Goal: Task Accomplishment & Management: Manage account settings

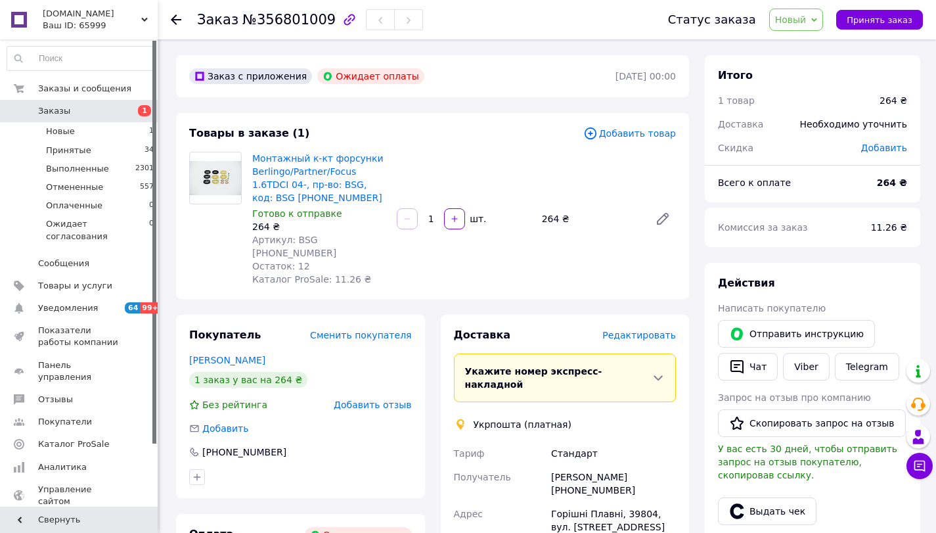
click at [219, 186] on img at bounding box center [215, 178] width 51 height 34
click at [315, 170] on link "Монтажный к-кт форсунки Berlingo/Partner/Focus 1.6TDCI 04-, пр-во: BSG, код: BS…" at bounding box center [317, 178] width 131 height 50
click at [95, 154] on li "Принятые 34" at bounding box center [81, 150] width 162 height 18
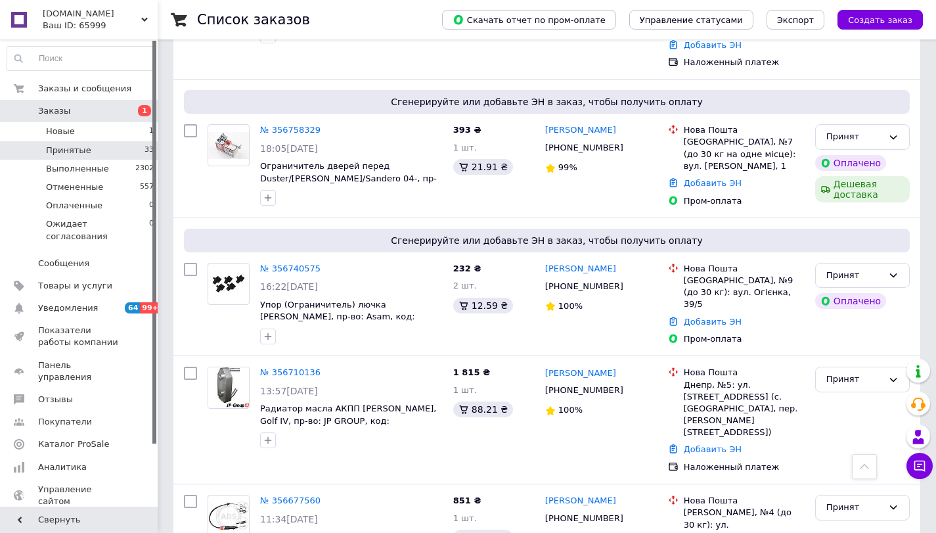
scroll to position [1314, 0]
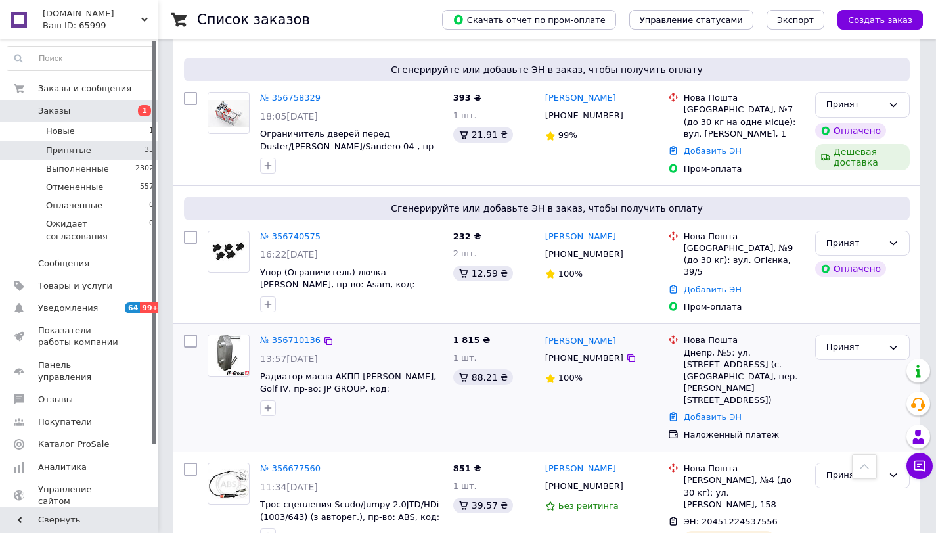
click at [279, 335] on link "№ 356710136" at bounding box center [290, 340] width 60 height 10
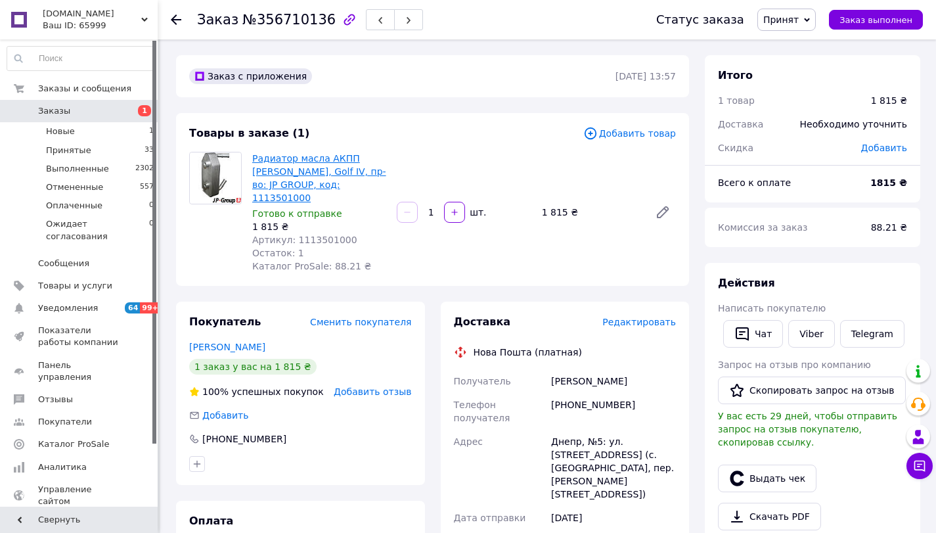
click at [285, 166] on link "Радиатор масла АКПП Octavia, Golf IV, пр-во: JP GROUP, код: 1113501000" at bounding box center [319, 178] width 134 height 50
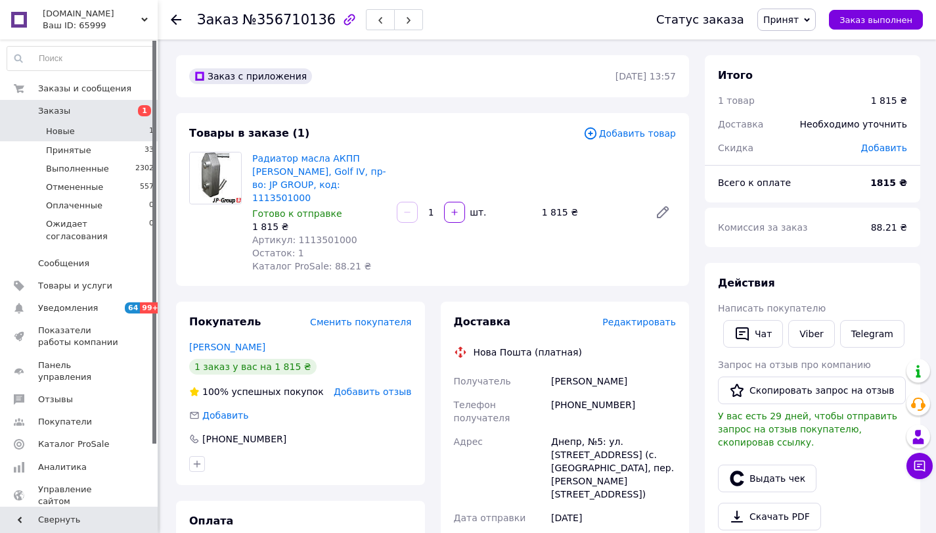
click at [113, 133] on li "Новые 1" at bounding box center [81, 131] width 162 height 18
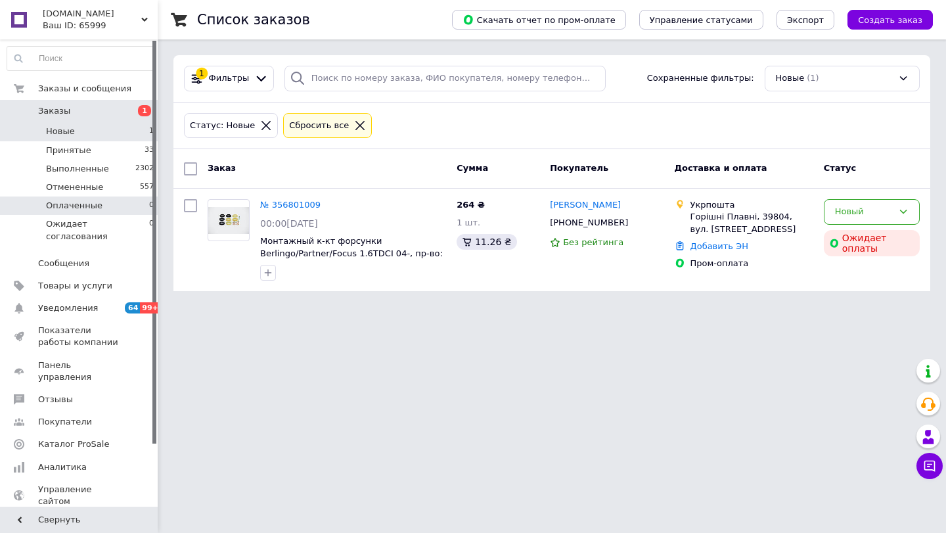
click at [126, 201] on li "Оплаченные 0" at bounding box center [81, 205] width 162 height 18
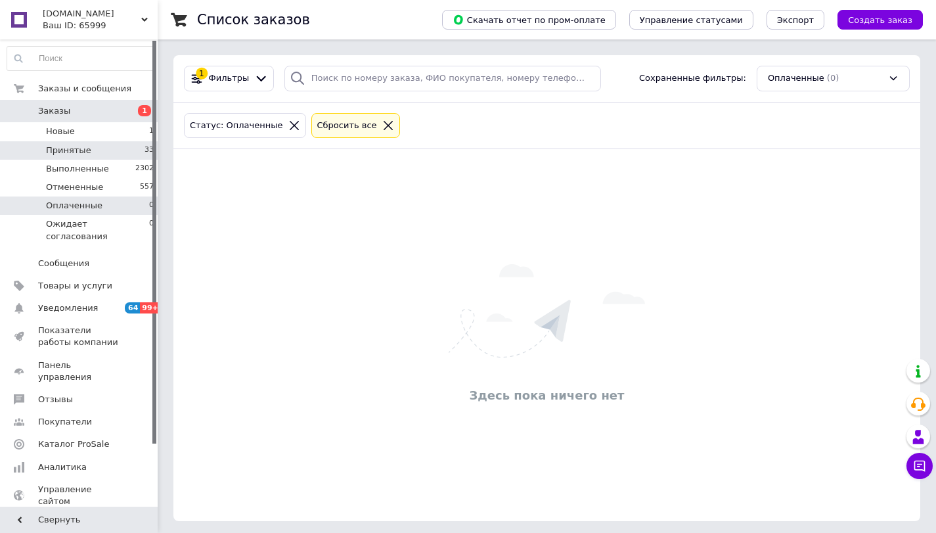
click at [96, 153] on li "Принятые 33" at bounding box center [81, 150] width 162 height 18
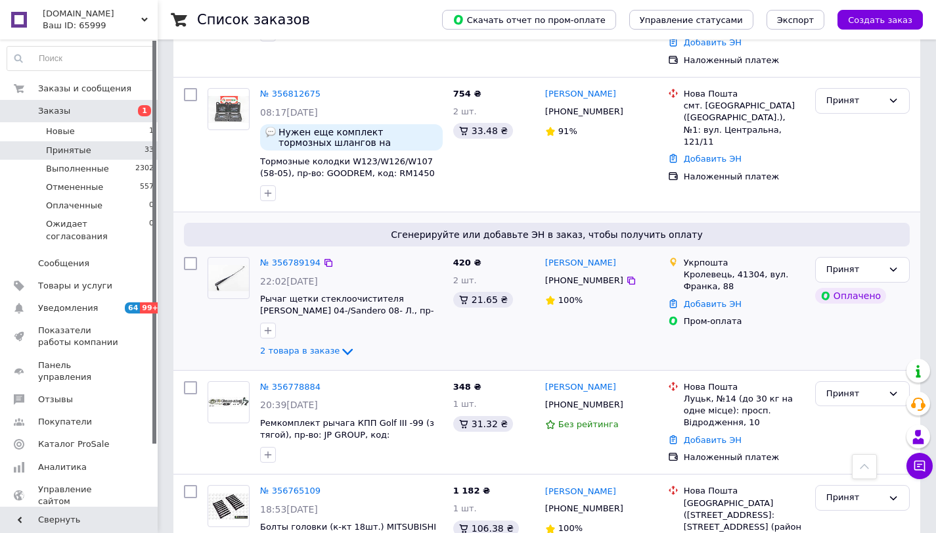
scroll to position [789, 0]
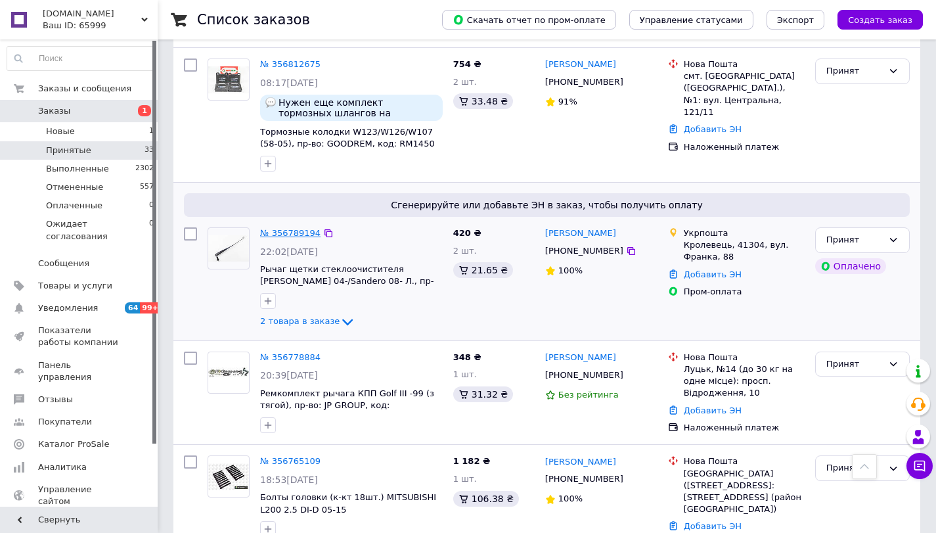
click at [293, 228] on link "№ 356789194" at bounding box center [290, 233] width 60 height 10
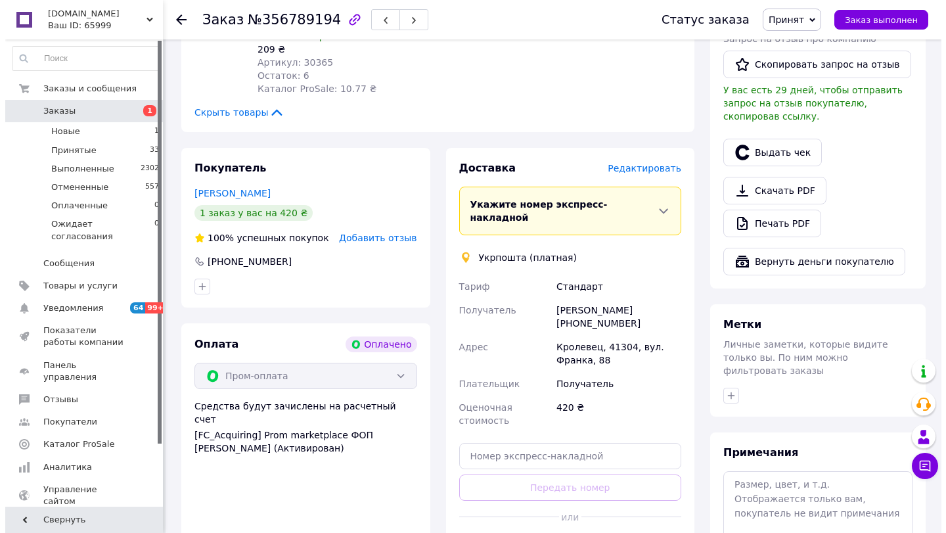
scroll to position [394, 0]
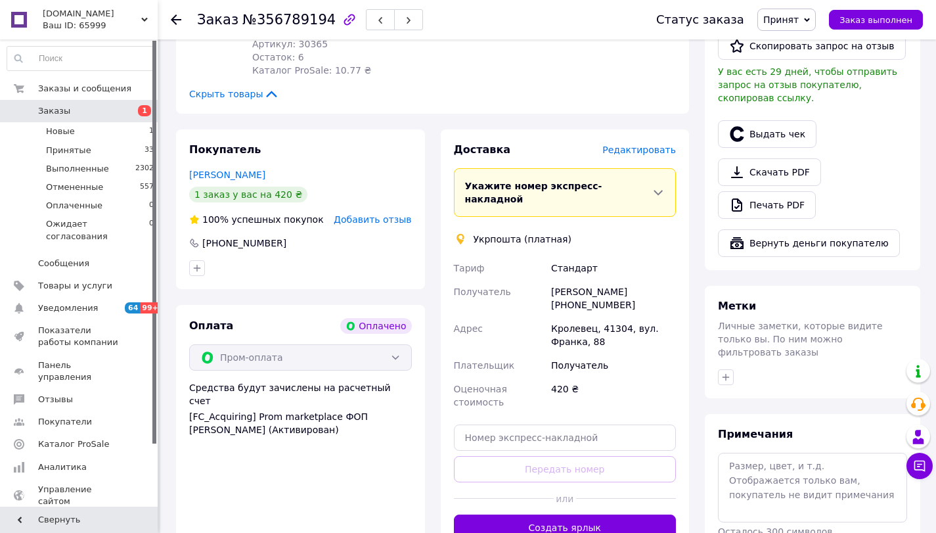
click at [635, 145] on span "Редактировать" at bounding box center [640, 150] width 74 height 11
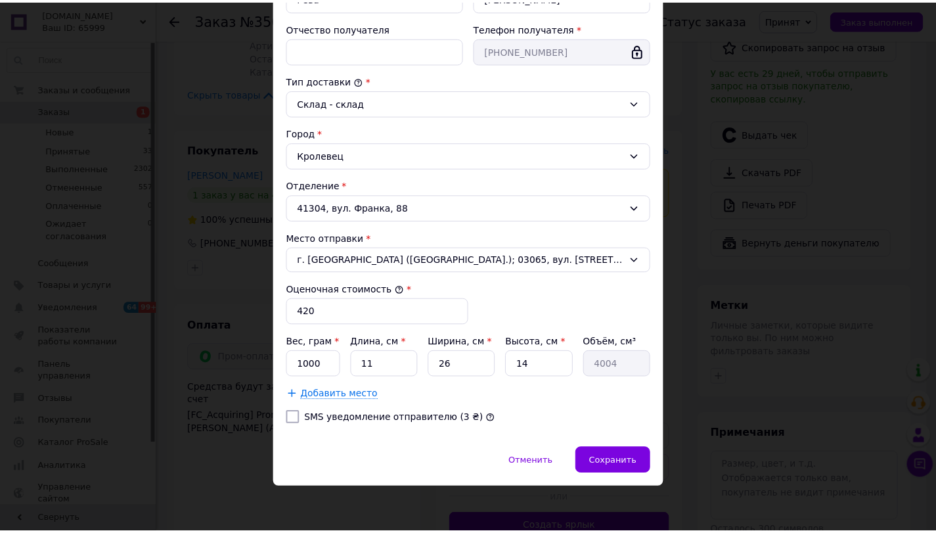
scroll to position [289, 0]
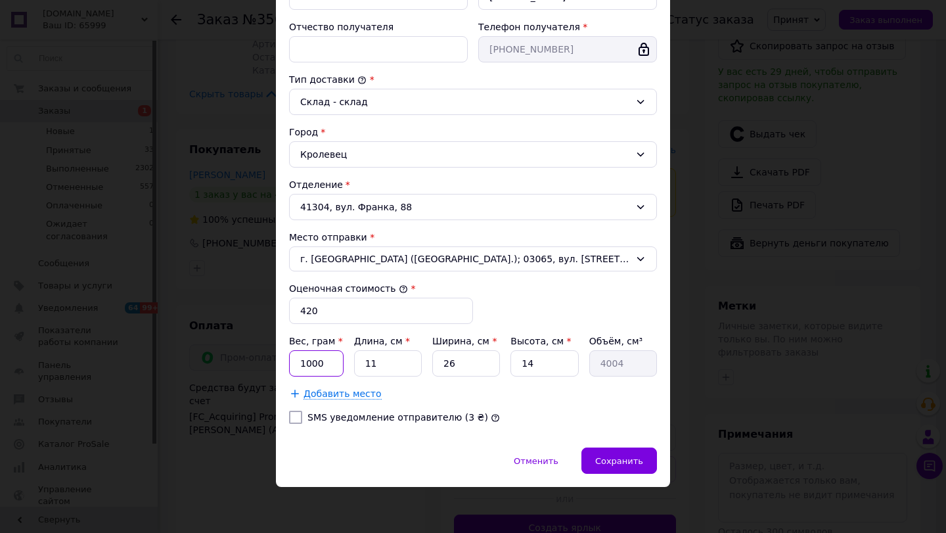
click at [321, 355] on input "1000" at bounding box center [316, 363] width 55 height 26
drag, startPoint x: 317, startPoint y: 363, endPoint x: 275, endPoint y: 361, distance: 42.8
click at [276, 361] on div "Способ доставки Укрпошта (платная) Тариф * Стандарт Плательщик * Получатель Фам…" at bounding box center [473, 122] width 394 height 651
type input "707"
drag, startPoint x: 373, startPoint y: 361, endPoint x: 338, endPoint y: 361, distance: 34.2
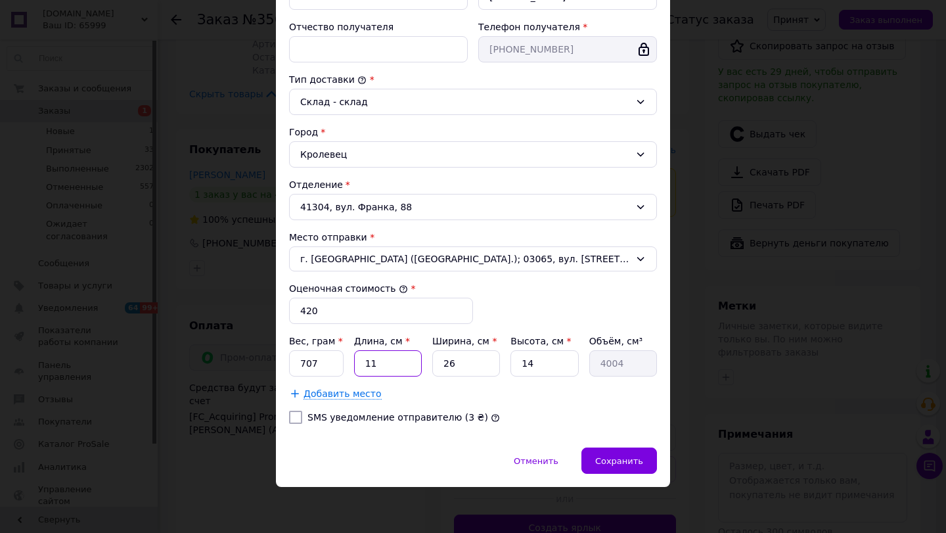
click at [338, 361] on div "Вес, грам * 707 Длина, см * 11 Ширина, см * 26 Высота, см * 14 Объём, см³ 4004" at bounding box center [473, 355] width 368 height 42
type input "5"
type input "1820"
type input "52"
type input "18928"
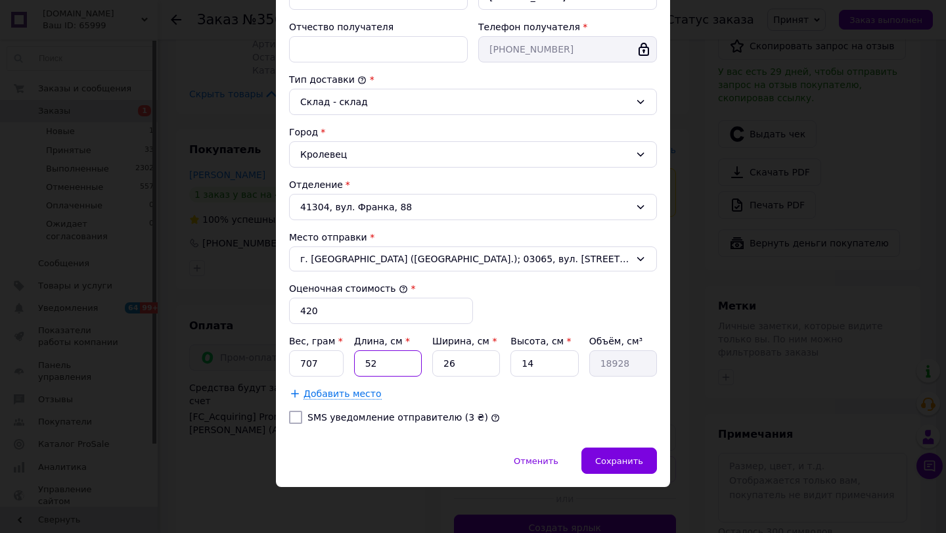
type input "52"
drag, startPoint x: 470, startPoint y: 367, endPoint x: 418, endPoint y: 367, distance: 52.6
click at [418, 367] on div "Вес, грам * 707 Длина, см * 52 Ширина, см * 26 Высота, см * 14 Объём, см³ 18928" at bounding box center [473, 355] width 368 height 42
type input "7"
type input "5096"
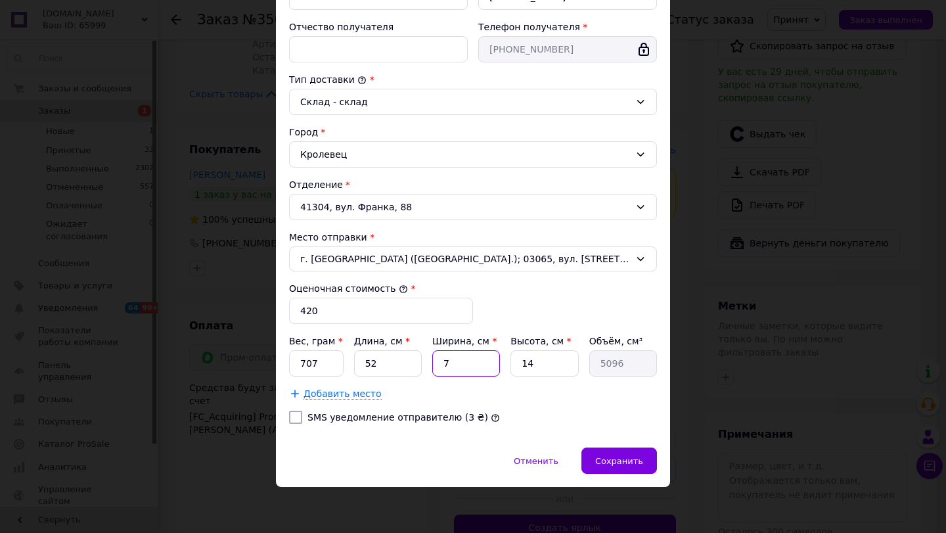
type input "7"
drag, startPoint x: 551, startPoint y: 365, endPoint x: 472, endPoint y: 359, distance: 78.5
click at [489, 359] on div "Вес, грам * 707 Длина, см * 52 Ширина, см * 7 Высота, см * 14 Объём, см³ 5096" at bounding box center [473, 355] width 368 height 42
type input "4"
type input "1456"
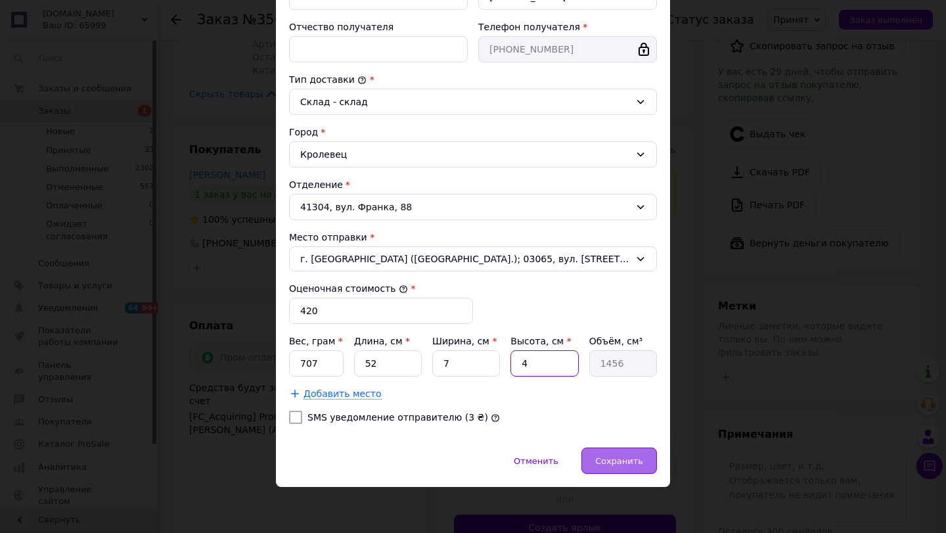
type input "4"
click at [607, 452] on div "Сохранить" at bounding box center [620, 460] width 76 height 26
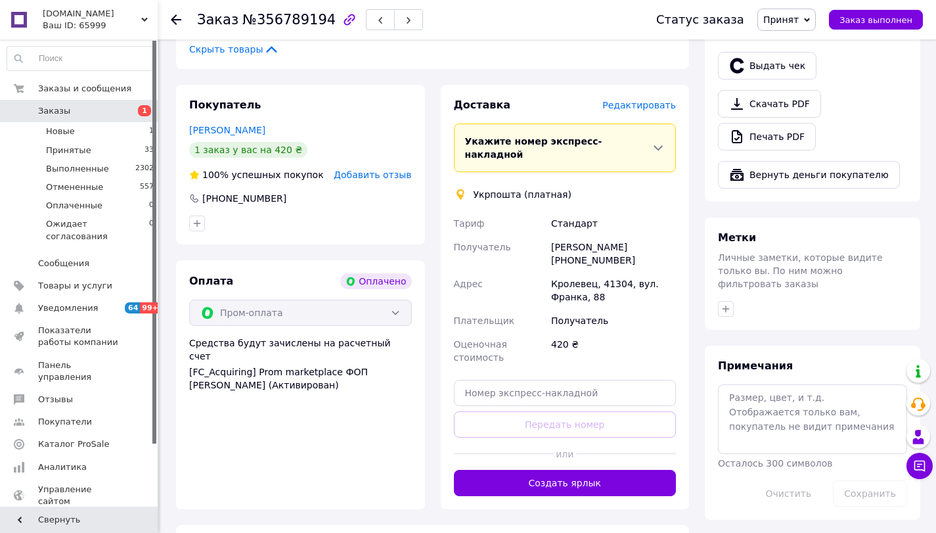
scroll to position [460, 0]
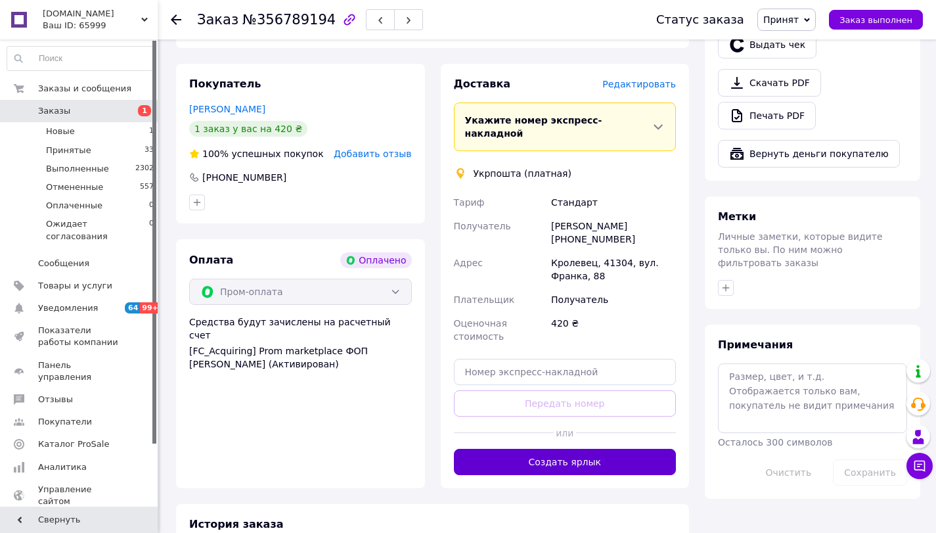
click at [566, 449] on button "Создать ярлык" at bounding box center [565, 462] width 223 height 26
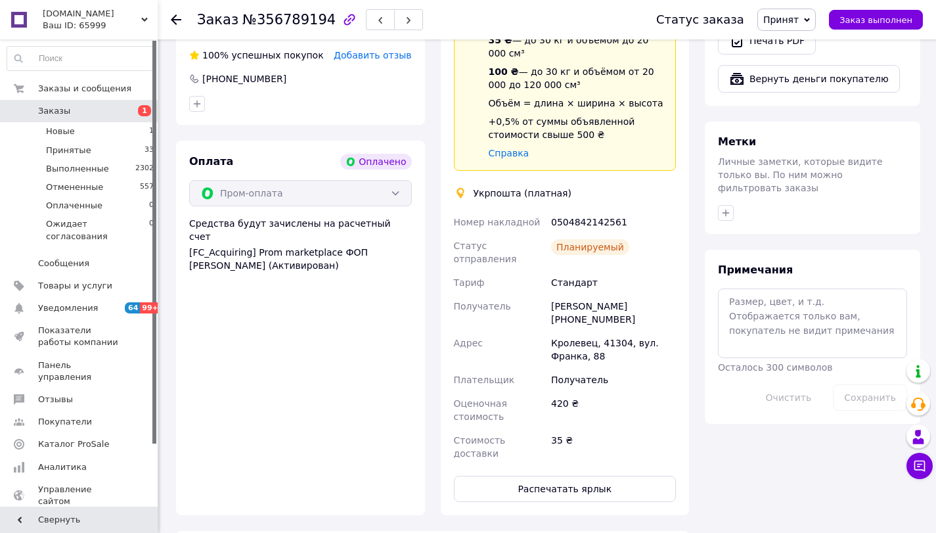
scroll to position [591, 0]
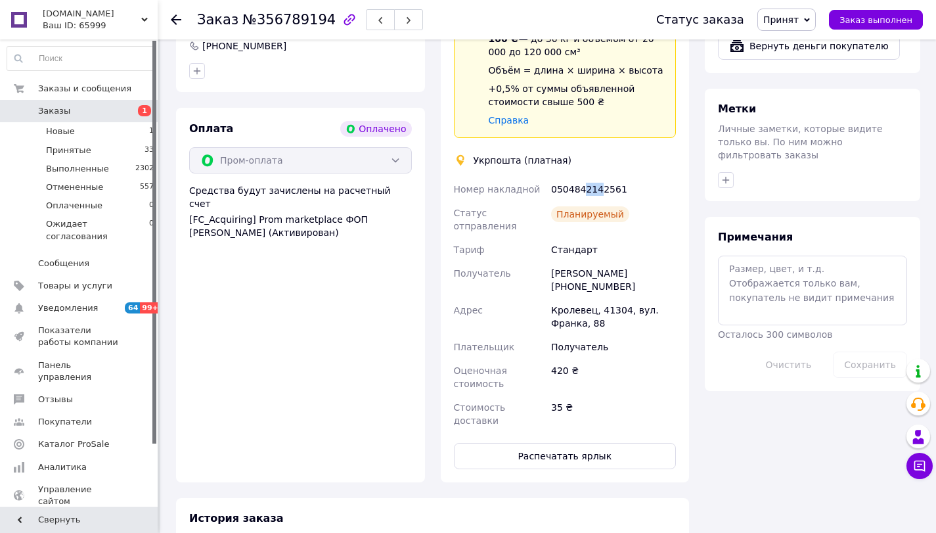
drag, startPoint x: 579, startPoint y: 121, endPoint x: 595, endPoint y: 121, distance: 16.4
click at [595, 177] on div "0504842142561" at bounding box center [614, 189] width 130 height 24
drag, startPoint x: 616, startPoint y: 122, endPoint x: 595, endPoint y: 122, distance: 21.7
click at [595, 177] on div "0504842142561" at bounding box center [614, 189] width 130 height 24
click at [622, 177] on div "0504842142561" at bounding box center [614, 189] width 130 height 24
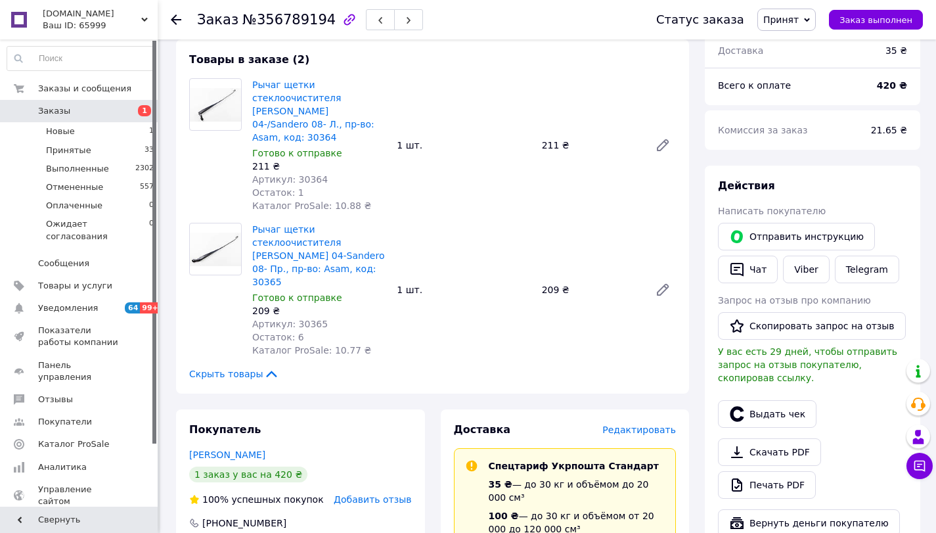
scroll to position [0, 0]
